Goal: Information Seeking & Learning: Learn about a topic

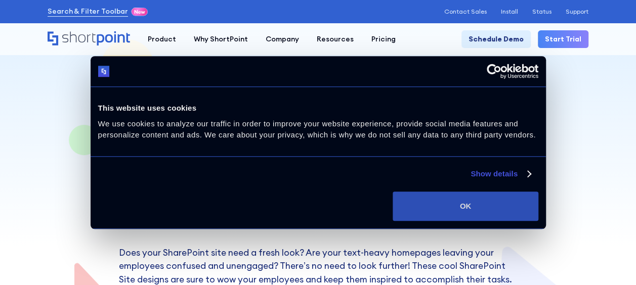
click at [461, 201] on button "OK" at bounding box center [464, 206] width 145 height 29
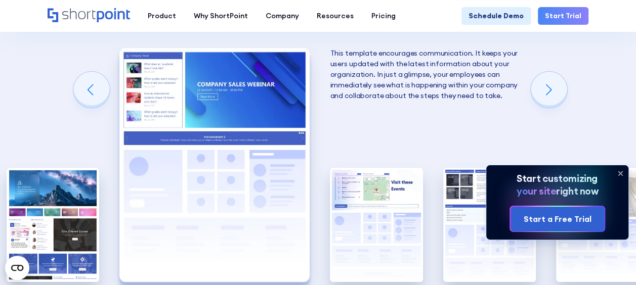
scroll to position [1568, 0]
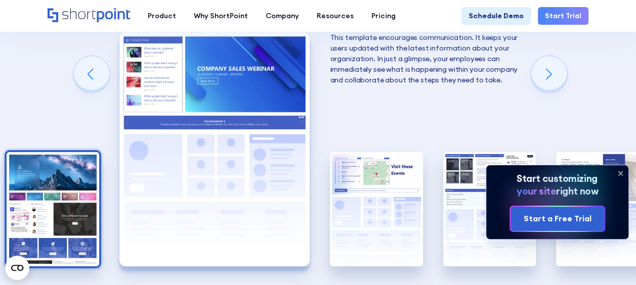
click at [30, 188] on img "1 / 5" at bounding box center [53, 209] width 93 height 114
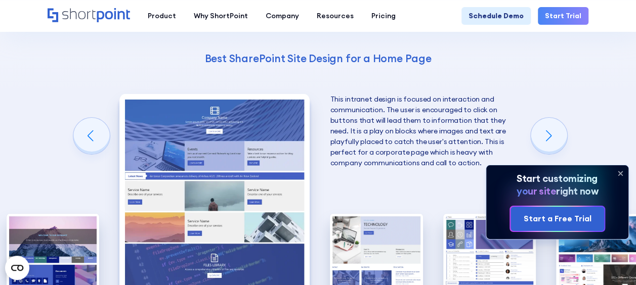
scroll to position [1820, 0]
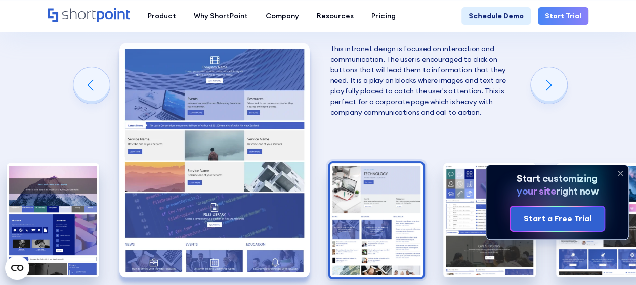
click at [383, 194] on img "3 / 5" at bounding box center [376, 220] width 93 height 114
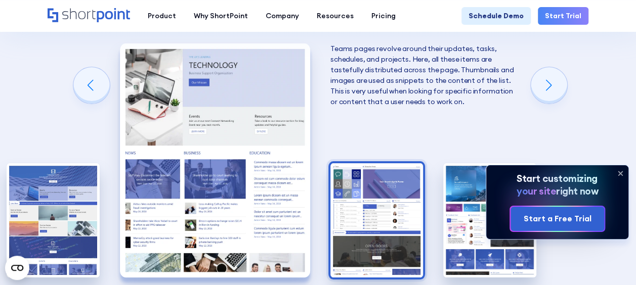
click at [386, 193] on img "4 / 5" at bounding box center [376, 220] width 93 height 114
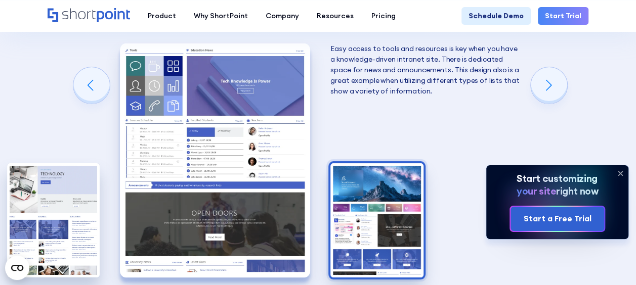
click at [374, 206] on img "5 / 5" at bounding box center [376, 220] width 93 height 114
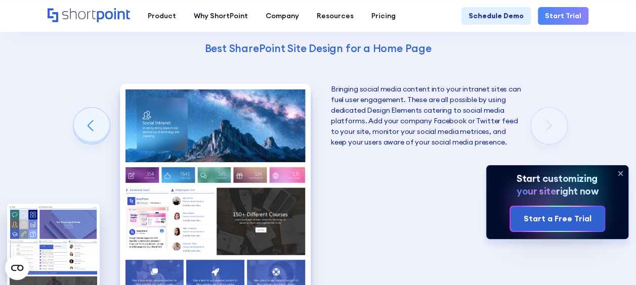
scroll to position [1719, 0]
